Goal: Transaction & Acquisition: Purchase product/service

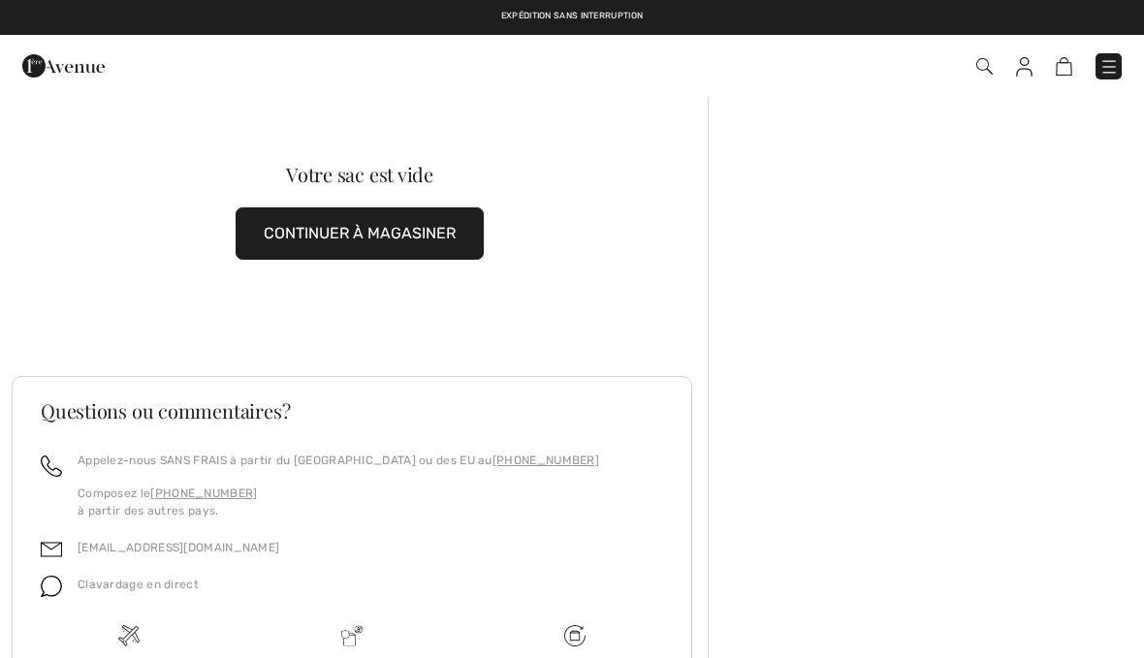
click at [1116, 72] on img at bounding box center [1109, 66] width 19 height 19
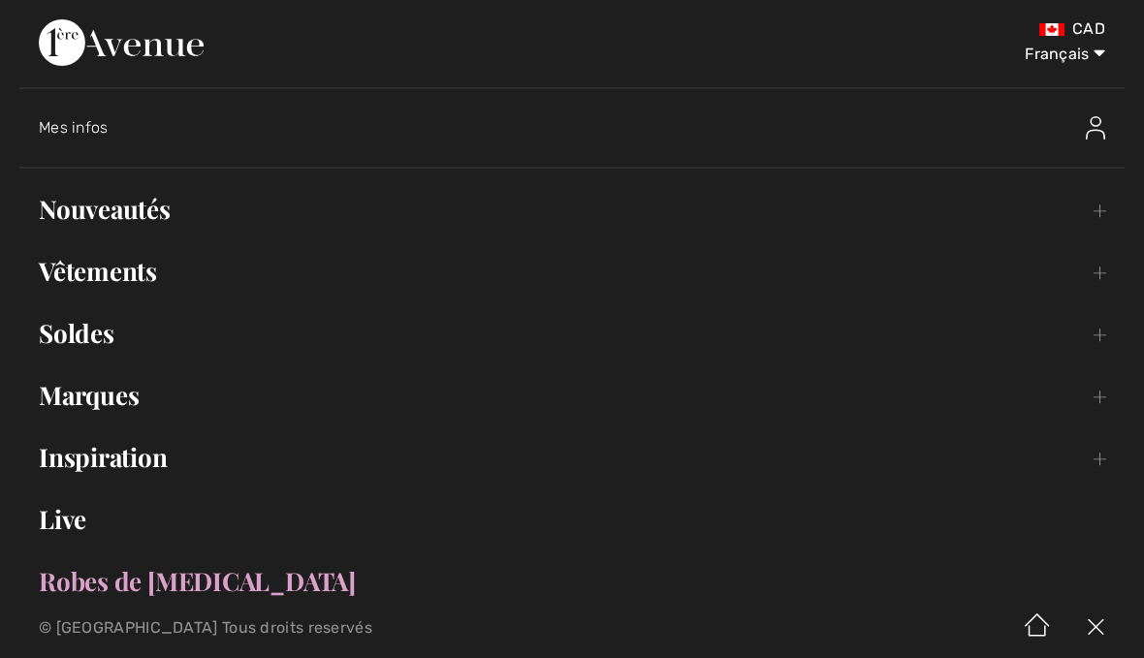
click at [155, 223] on link "Nouveautés Toggle submenu" at bounding box center [572, 209] width 1106 height 43
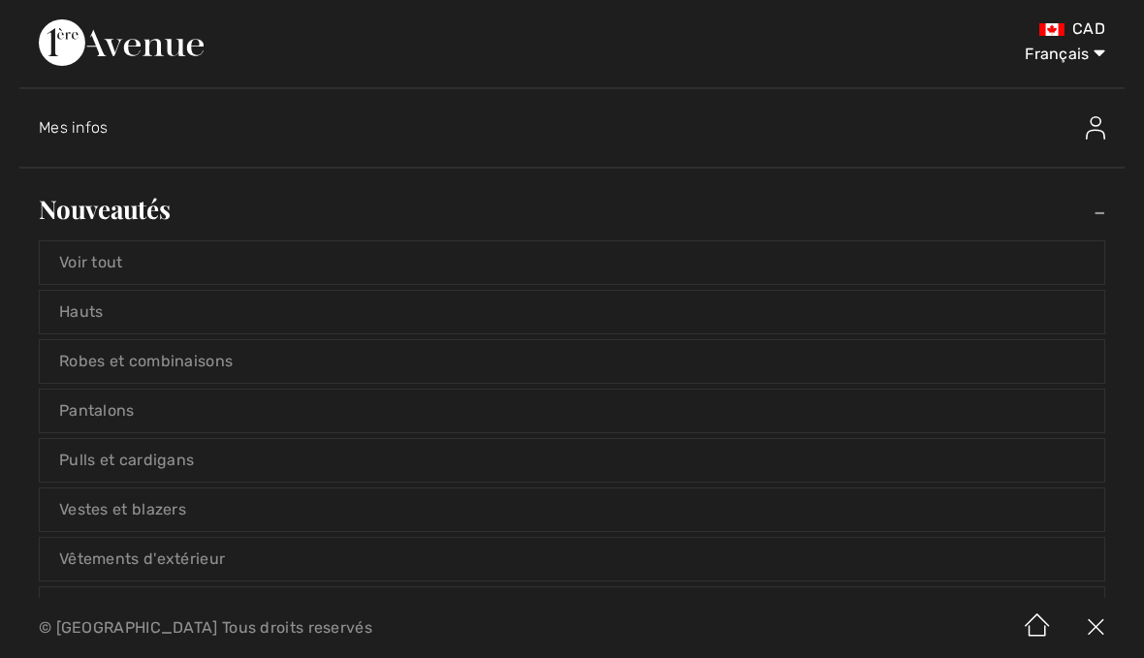
click at [111, 260] on link "Voir tout" at bounding box center [572, 262] width 1065 height 43
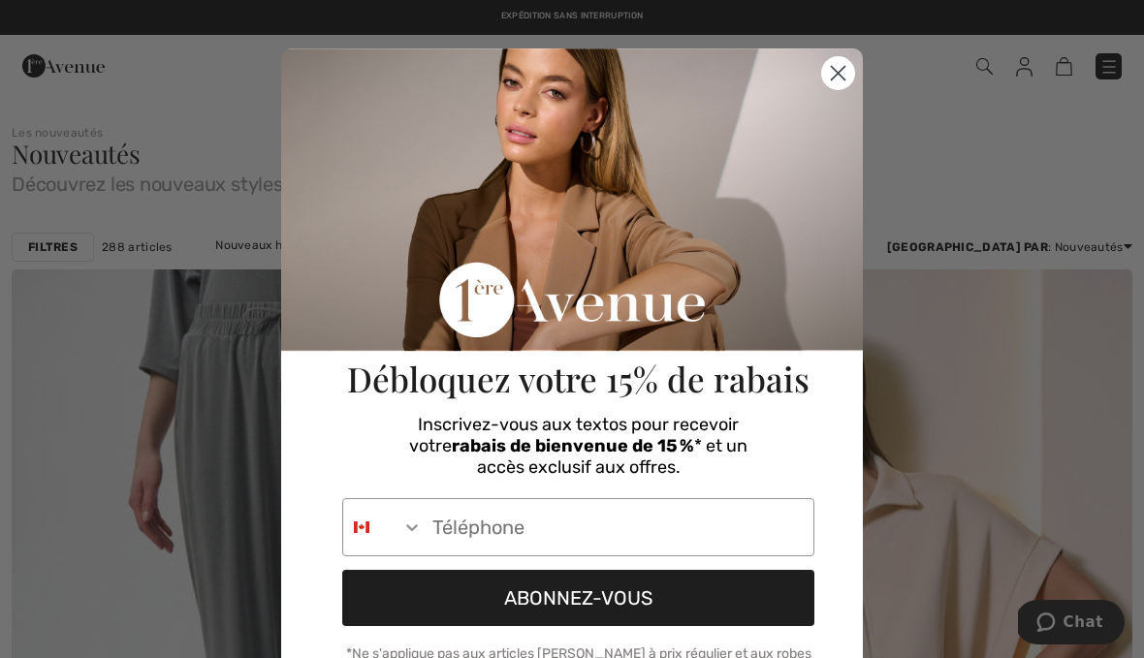
click at [839, 81] on circle "Close dialog" at bounding box center [838, 73] width 32 height 32
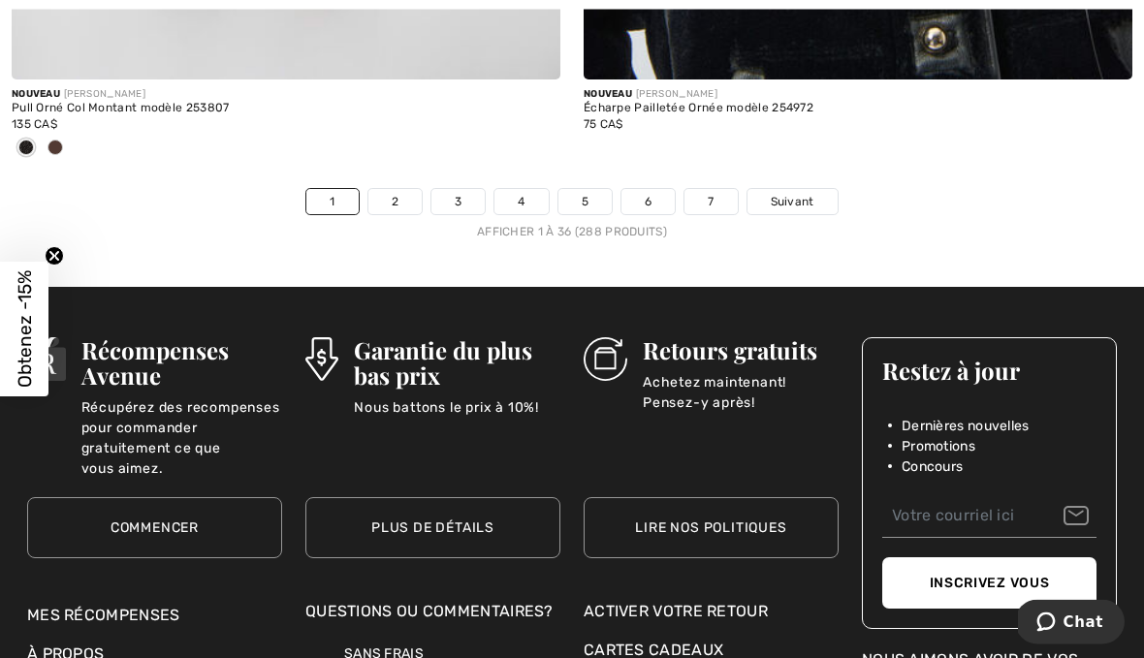
scroll to position [16923, 0]
click at [412, 189] on link "2" at bounding box center [395, 201] width 53 height 25
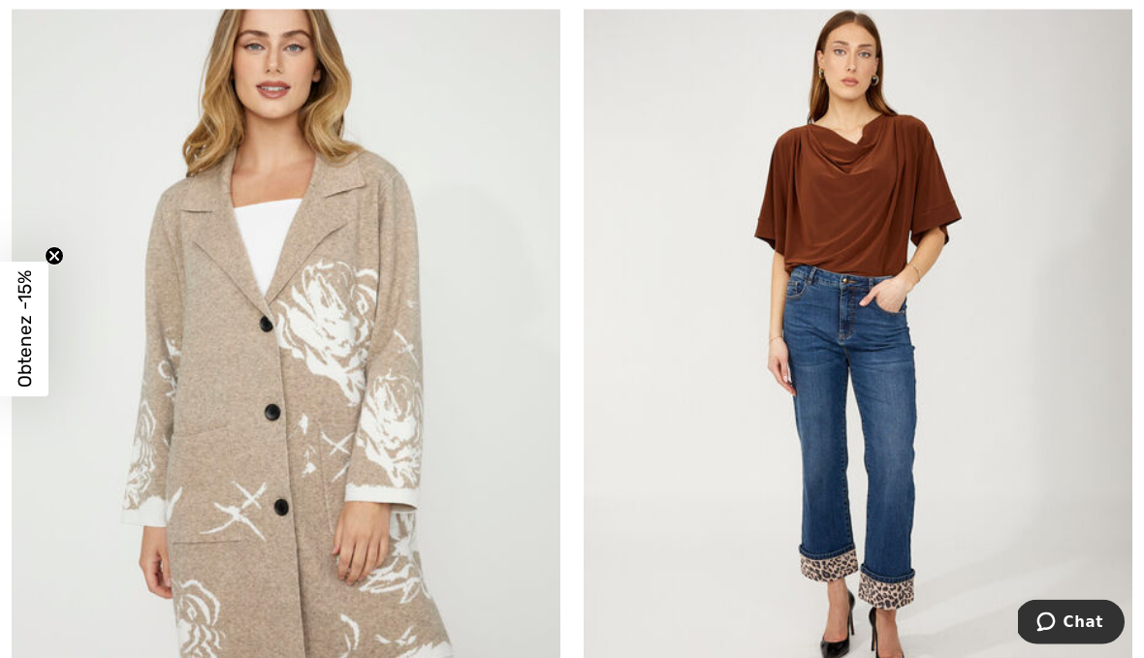
scroll to position [2258, 0]
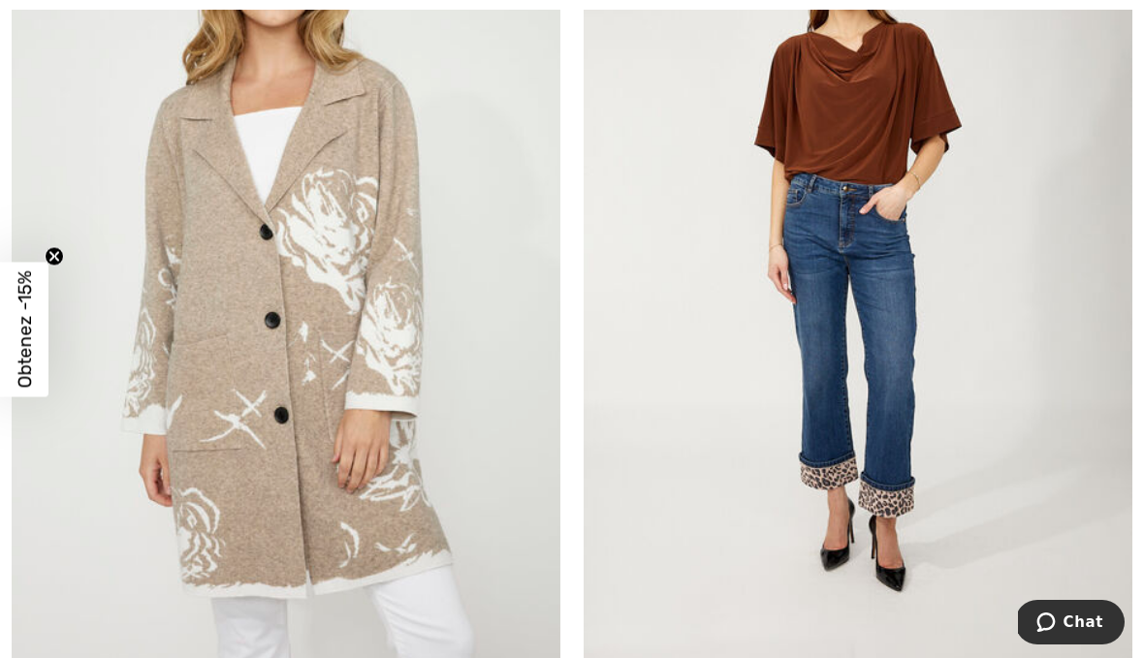
click at [885, 438] on img at bounding box center [858, 255] width 549 height 823
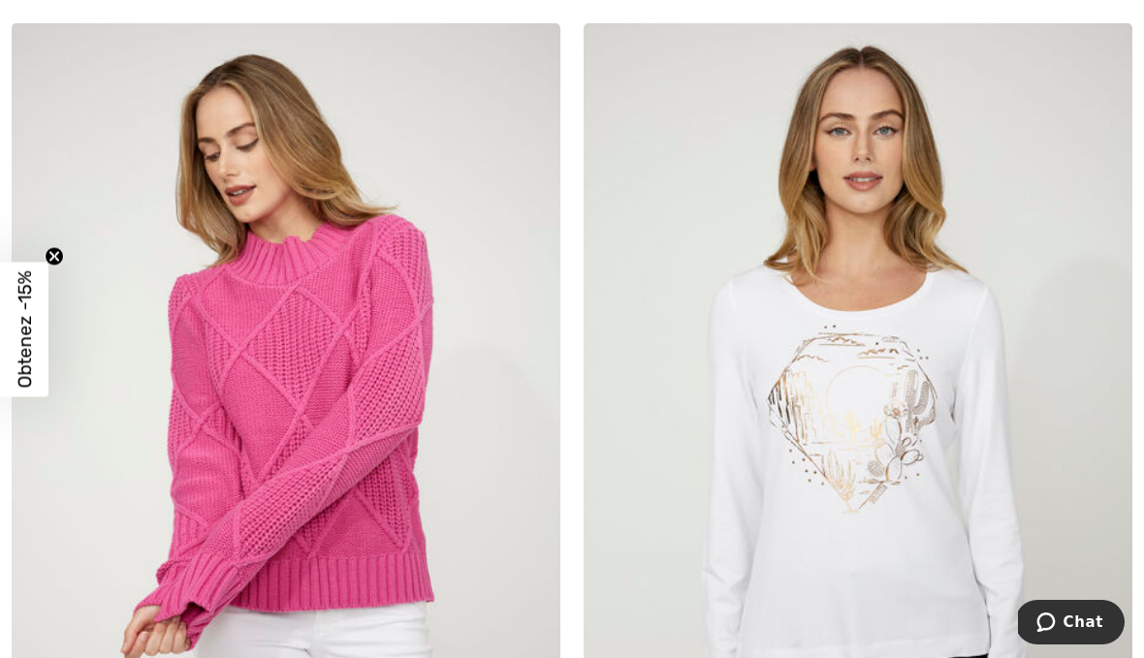
scroll to position [5934, 0]
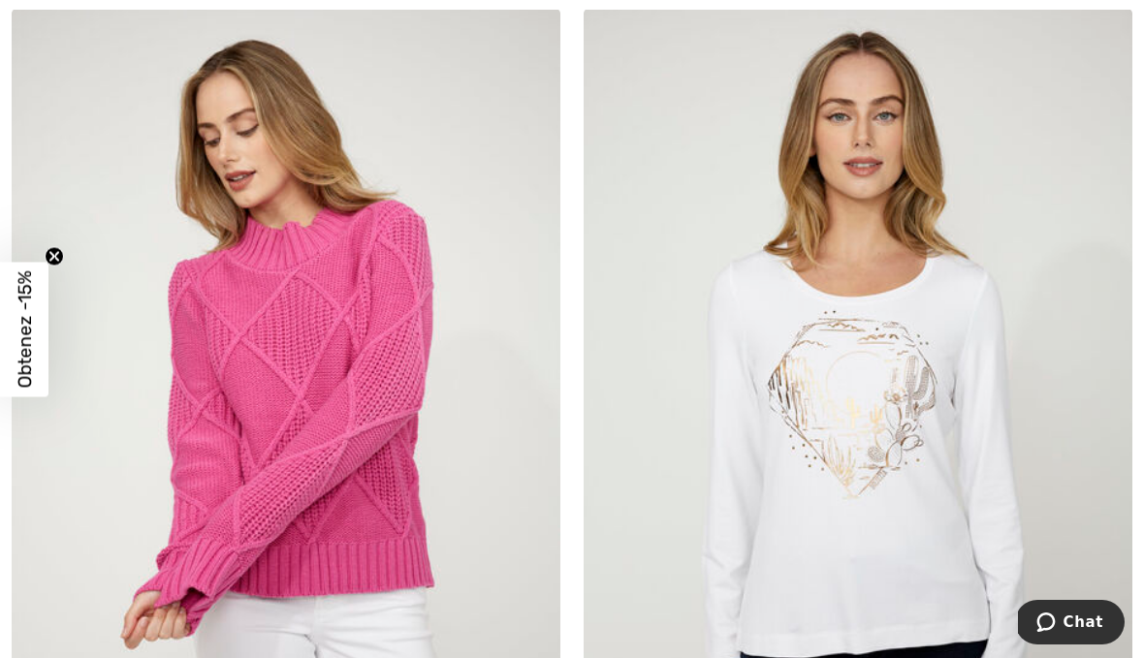
click at [367, 435] on img at bounding box center [286, 420] width 549 height 823
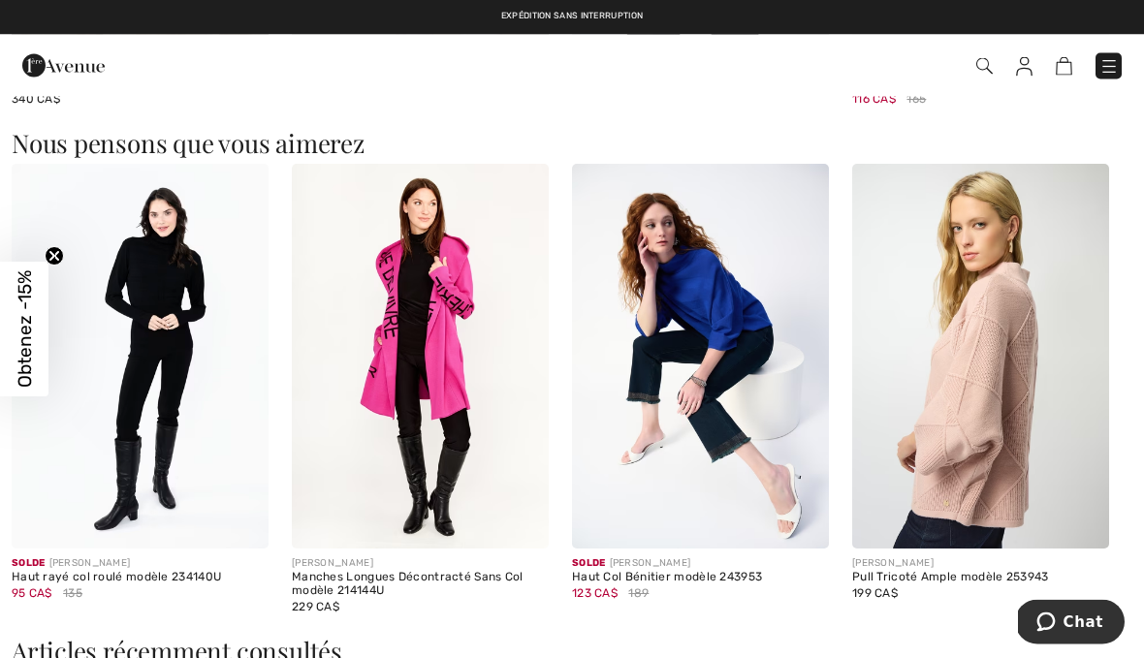
scroll to position [2148, 0]
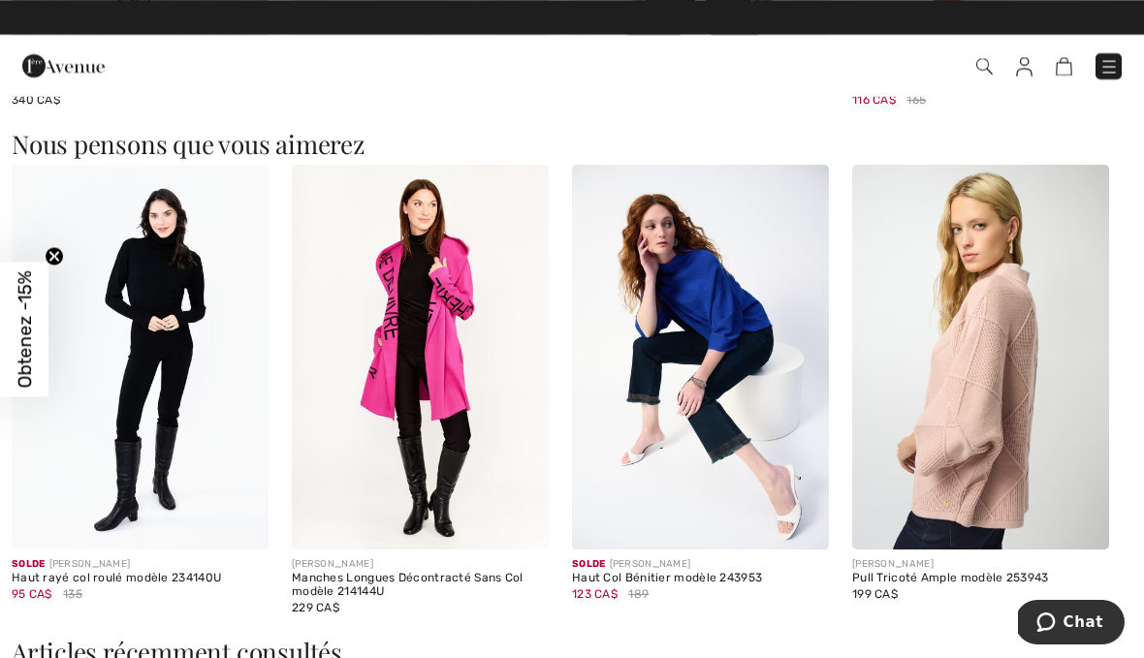
click at [981, 473] on img at bounding box center [980, 358] width 257 height 386
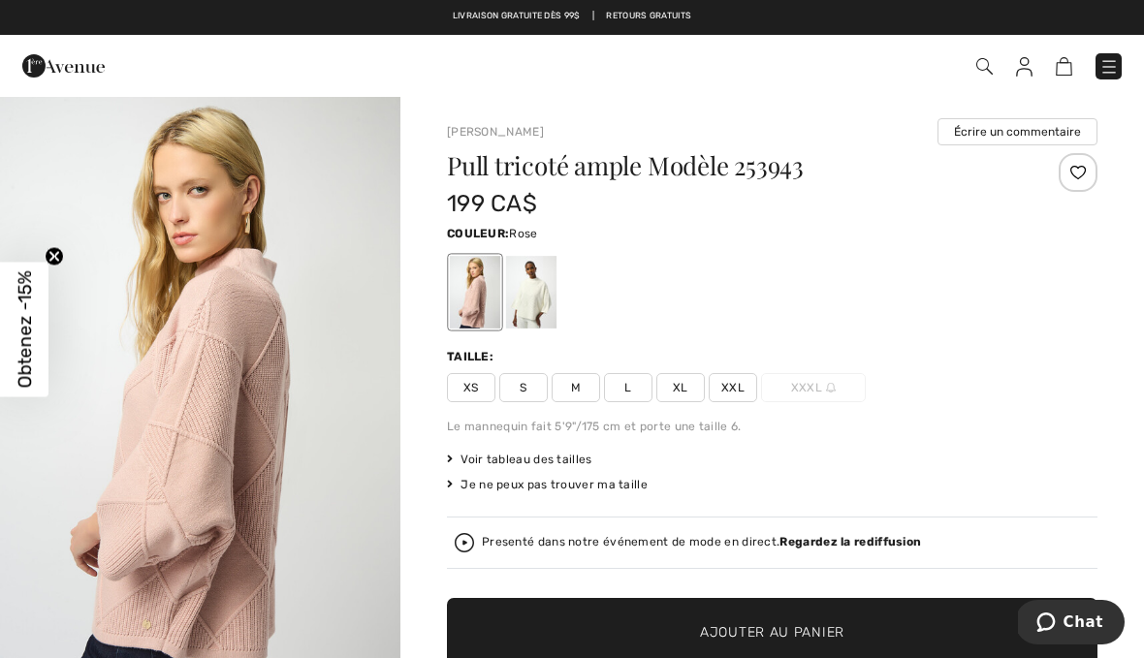
click at [1108, 66] on img at bounding box center [1109, 66] width 19 height 19
